Goal: Navigation & Orientation: Find specific page/section

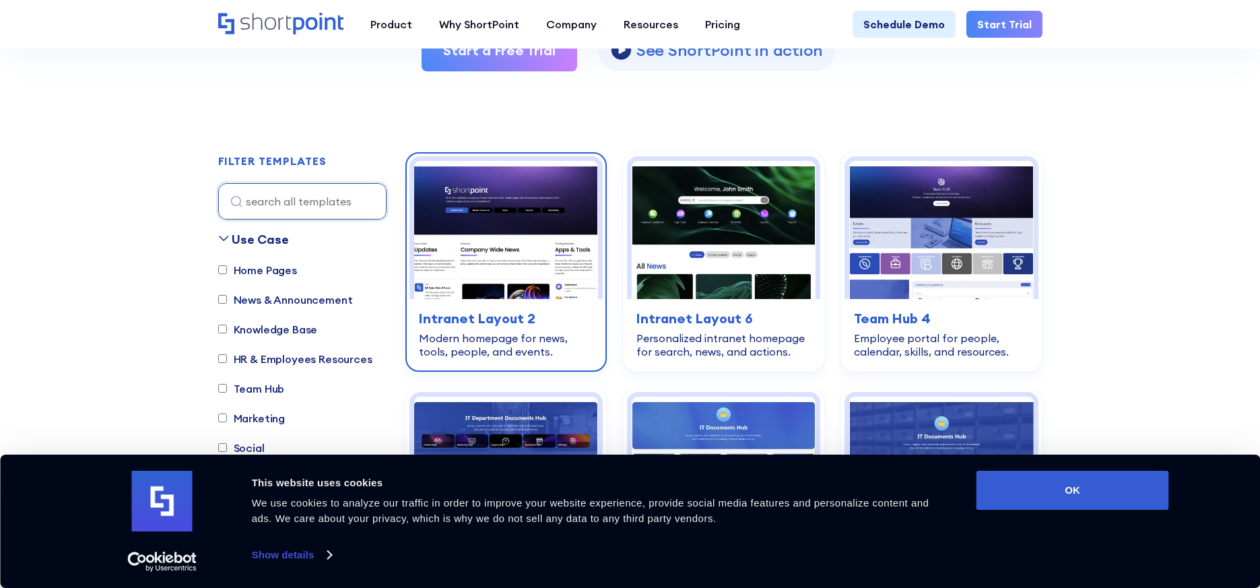
scroll to position [473, 0]
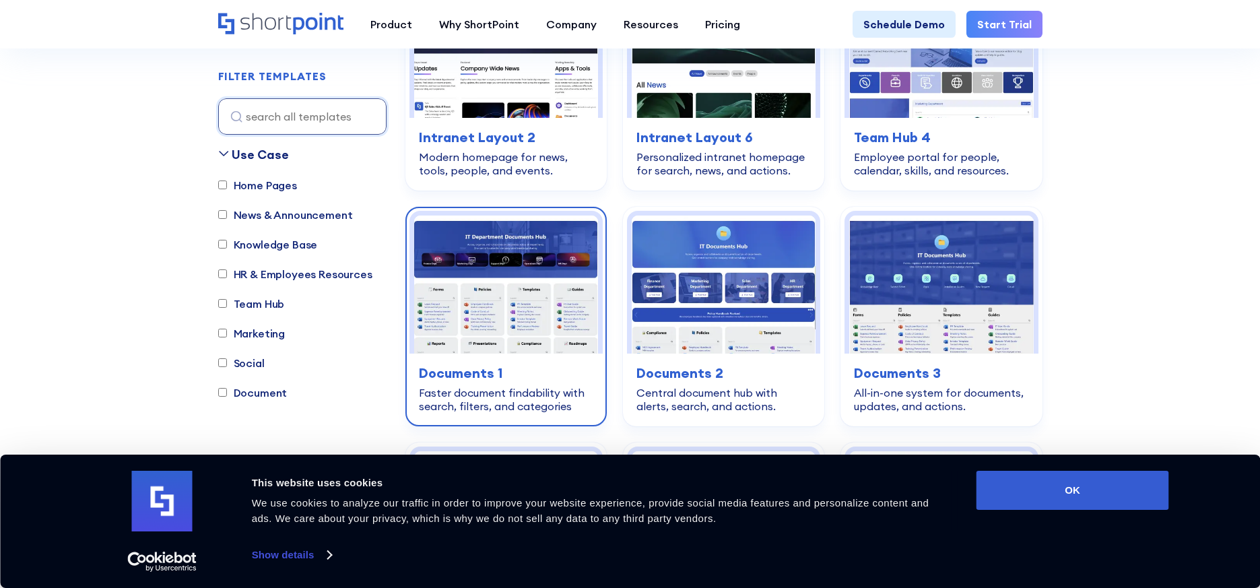
scroll to position [492, 0]
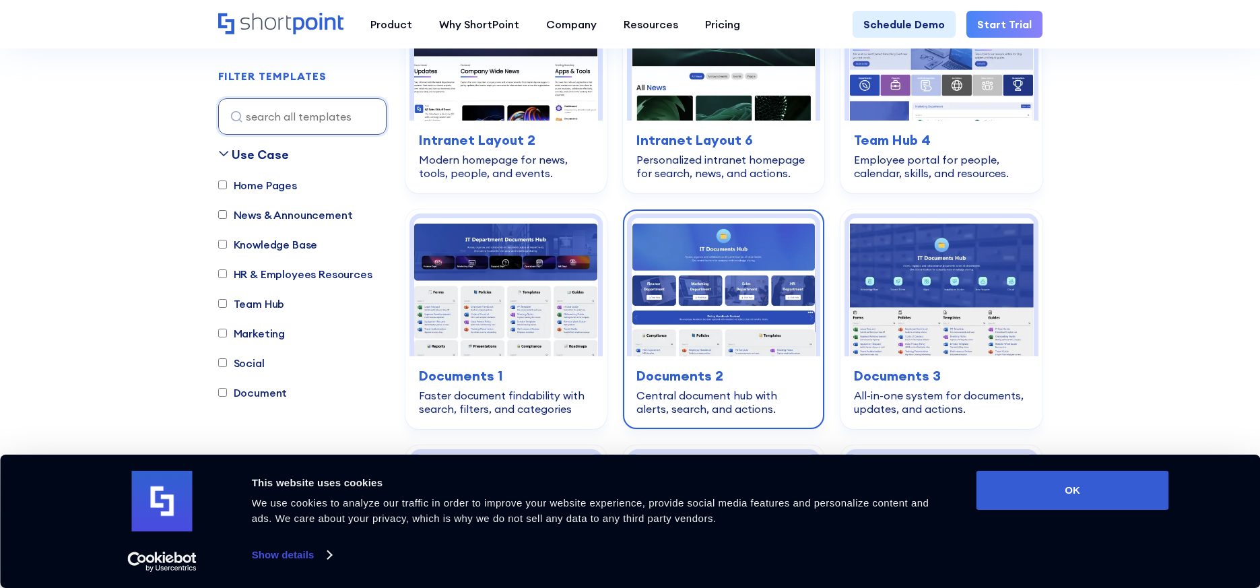
click at [690, 307] on img at bounding box center [724, 287] width 184 height 138
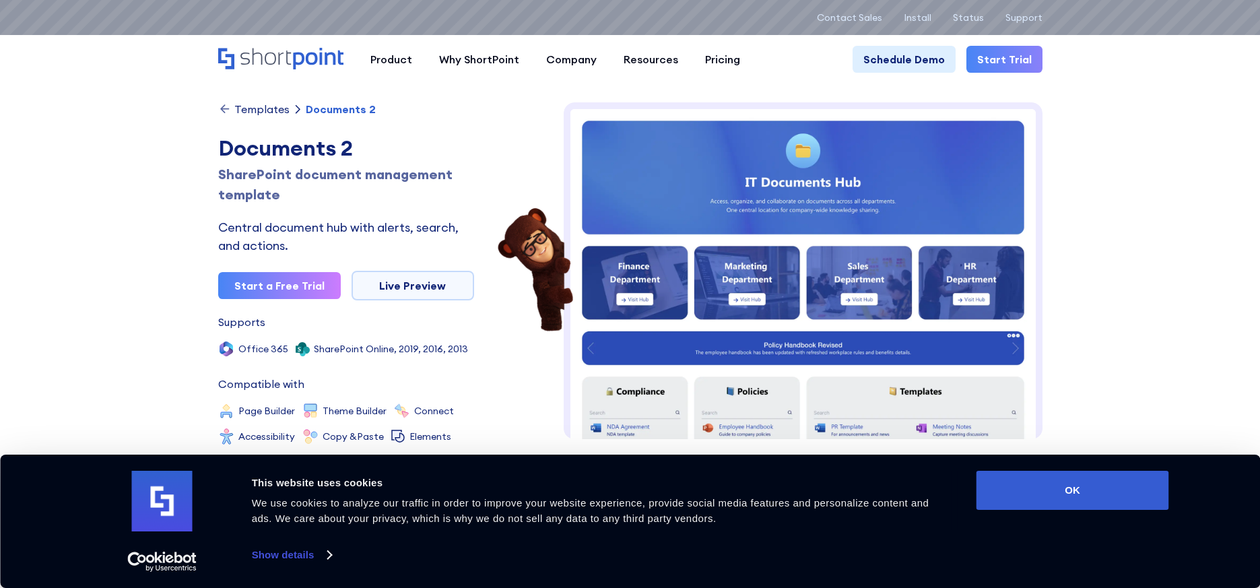
scroll to position [4, 0]
